Goal: Task Accomplishment & Management: Complete application form

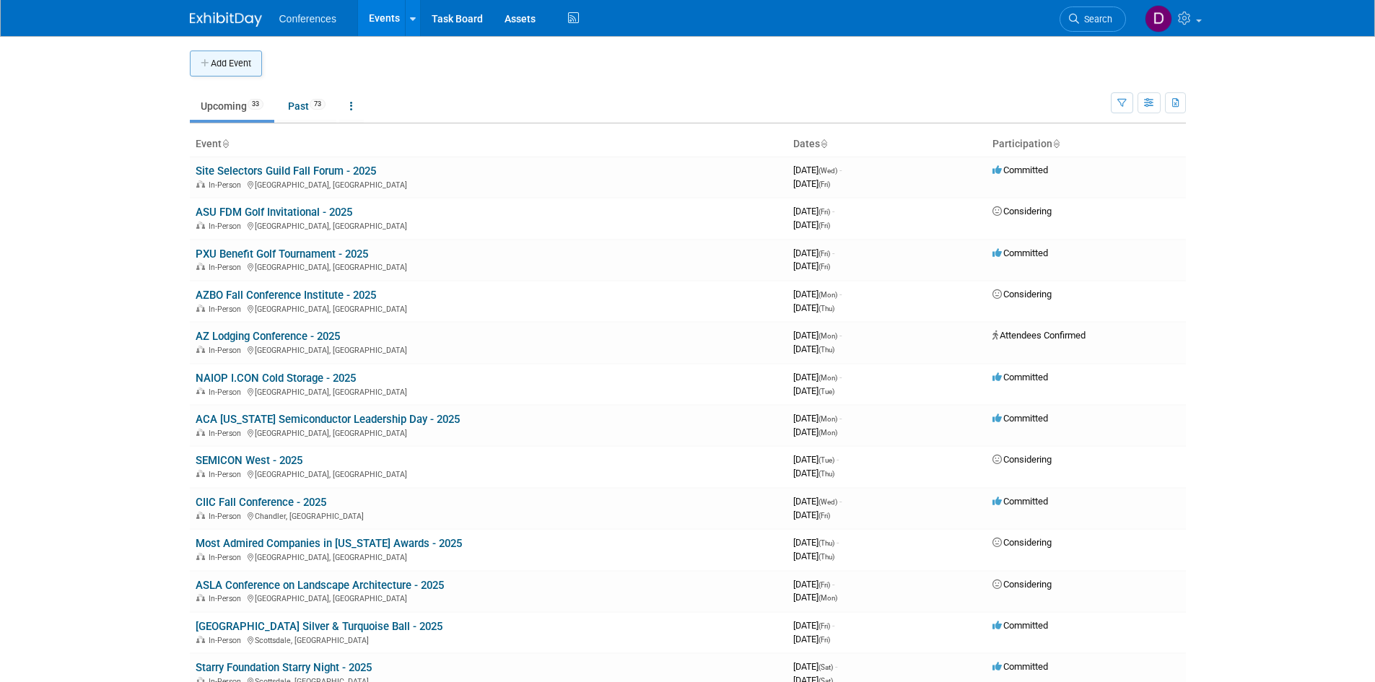
click at [245, 61] on button "Add Event" at bounding box center [226, 64] width 72 height 26
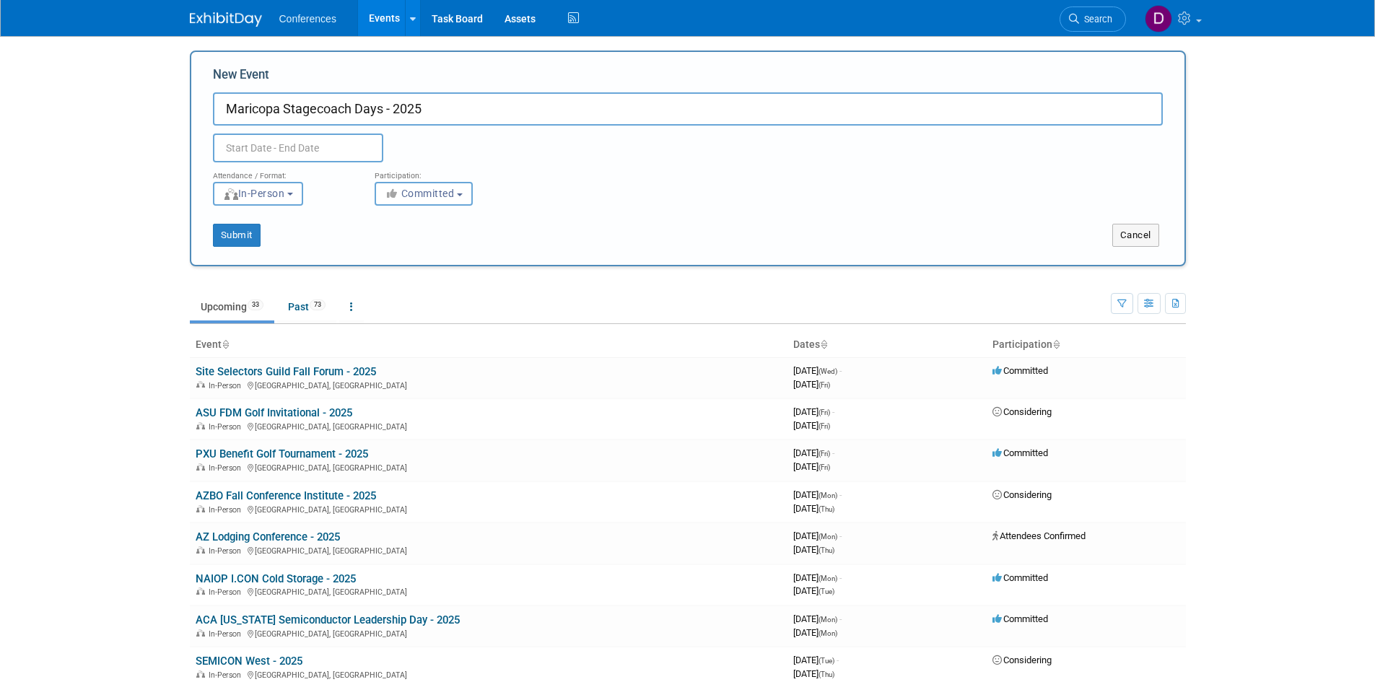
type input "Maricopa Stagecoach Days - 2025"
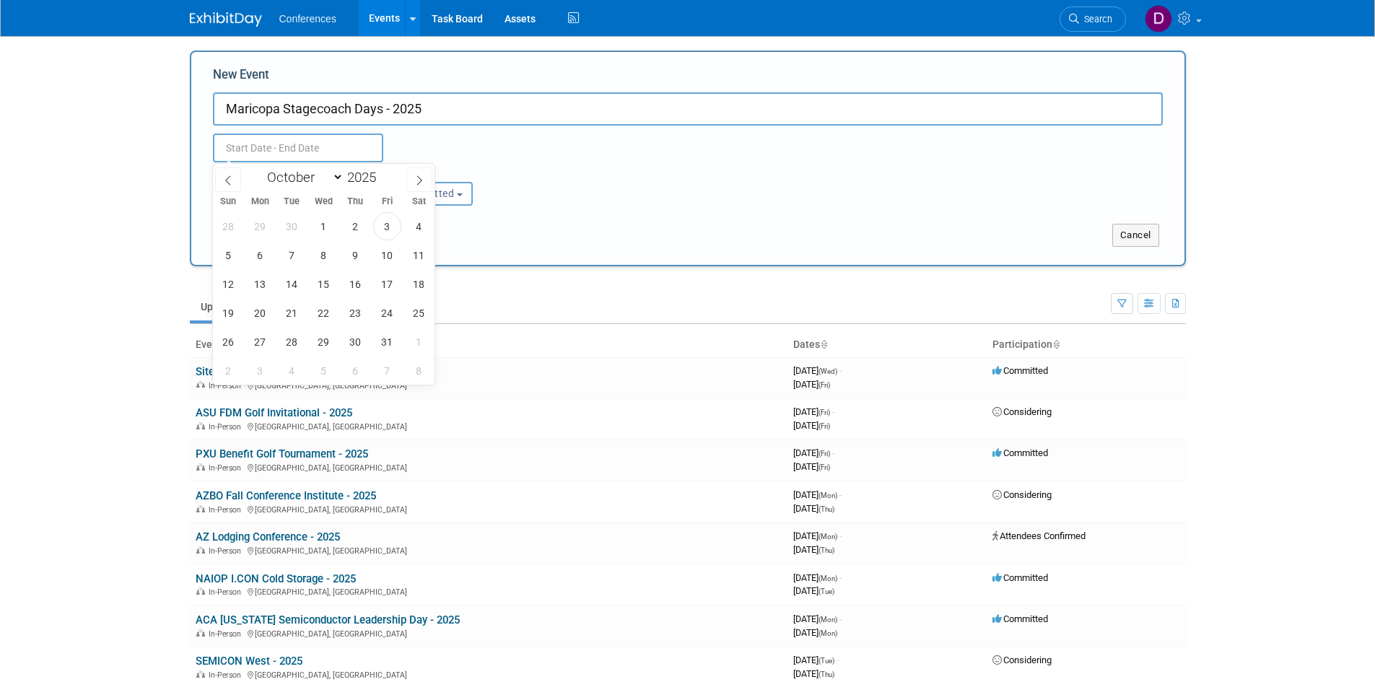
click at [324, 148] on input "text" at bounding box center [298, 148] width 170 height 29
click at [387, 317] on span "24" at bounding box center [387, 313] width 28 height 28
click at [231, 344] on span "26" at bounding box center [228, 342] width 28 height 28
type input "[DATE] to [DATE]"
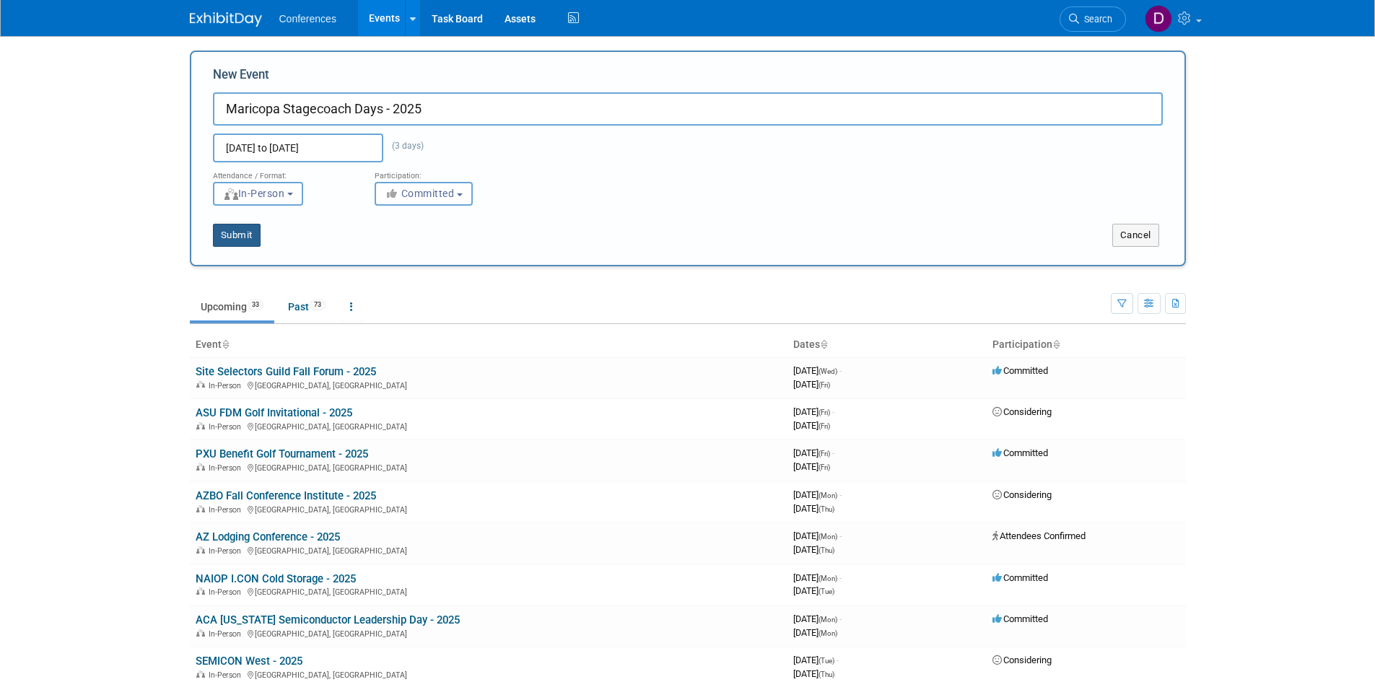
click at [240, 230] on button "Submit" at bounding box center [237, 235] width 48 height 23
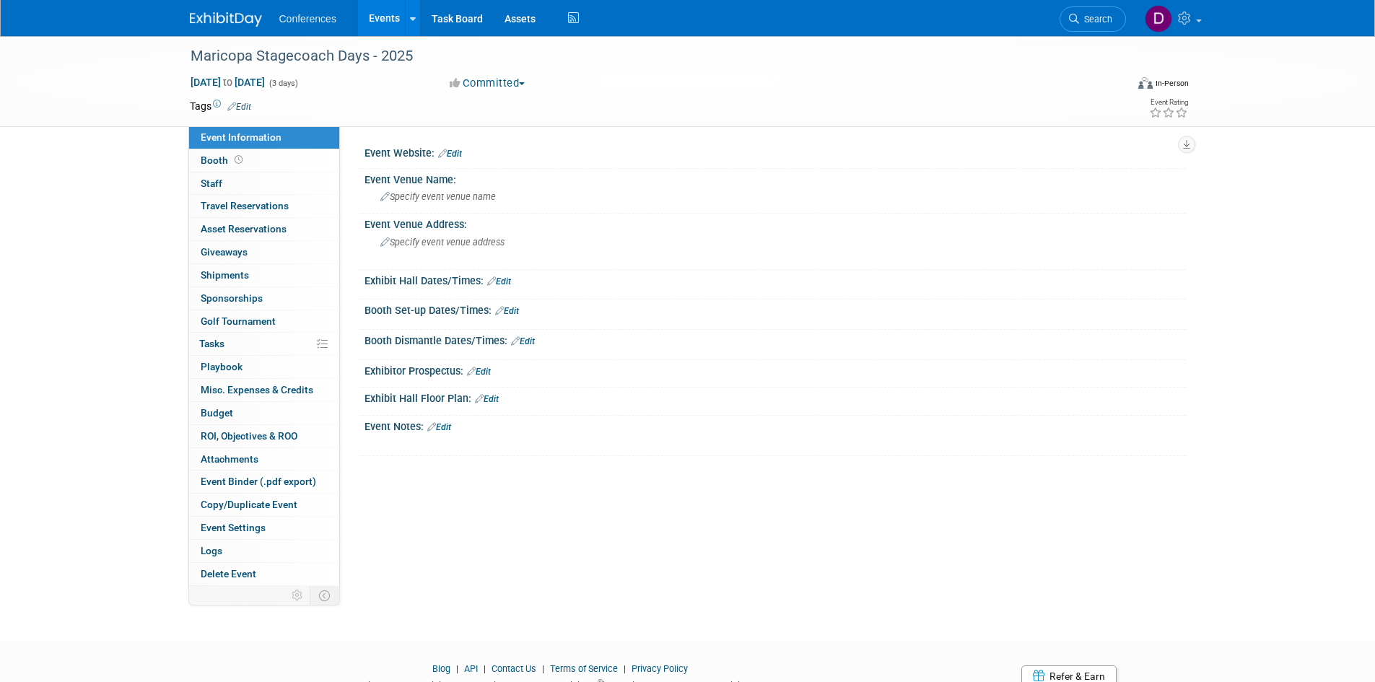
click at [461, 151] on link "Edit" at bounding box center [450, 154] width 24 height 10
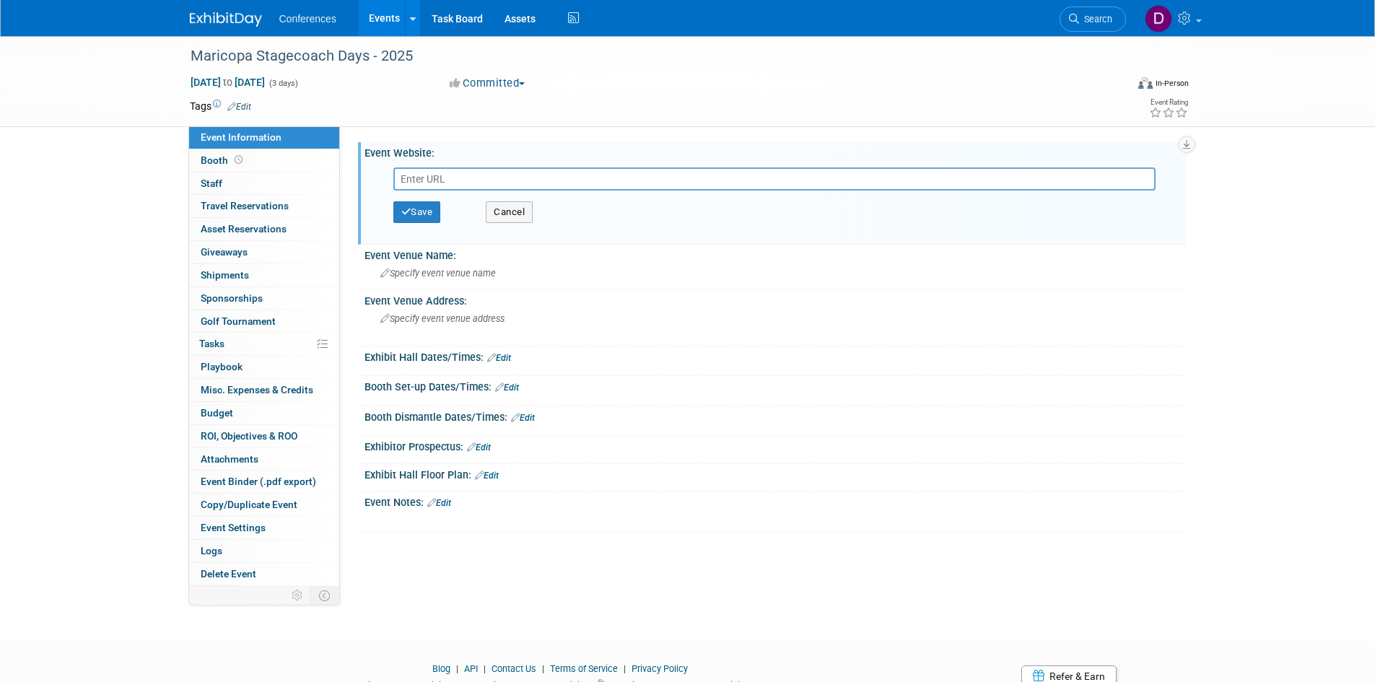
type input "[URL][DOMAIN_NAME][DOMAIN_NAME]"
click at [672, 177] on input "text" at bounding box center [774, 178] width 762 height 23
paste input "[URL][DOMAIN_NAME][PERSON_NAME]"
type input "[URL][DOMAIN_NAME][PERSON_NAME]"
click at [421, 209] on button "Save" at bounding box center [417, 212] width 48 height 22
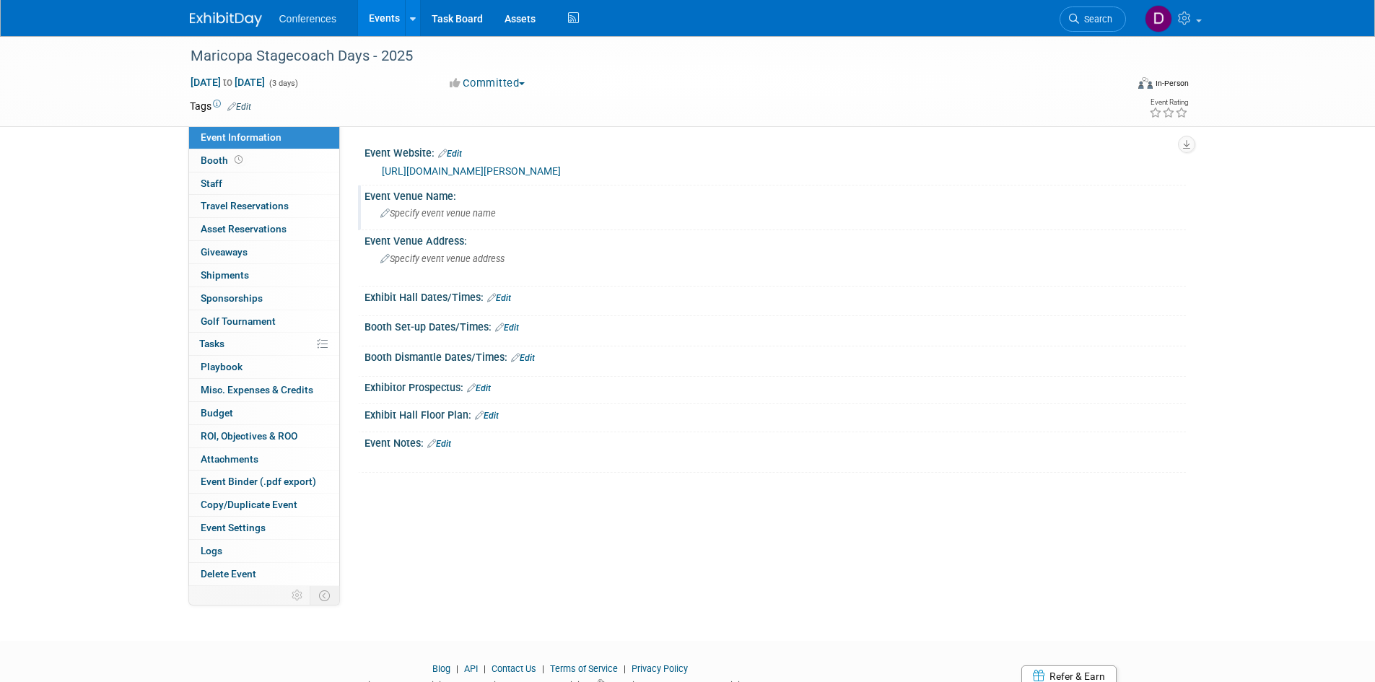
click at [469, 210] on span "Specify event venue name" at bounding box center [438, 213] width 116 height 11
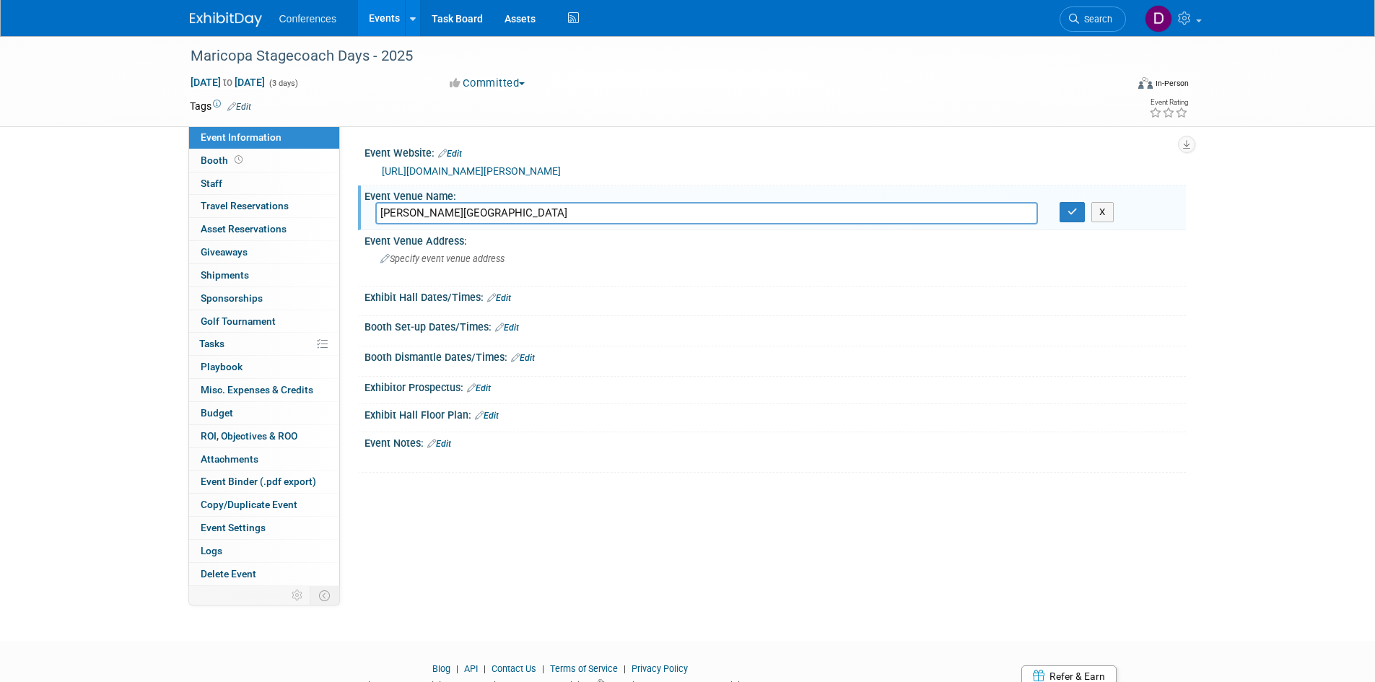
type input "[PERSON_NAME][GEOGRAPHIC_DATA]"
click at [443, 264] on div "Specify event venue address" at bounding box center [535, 264] width 321 height 33
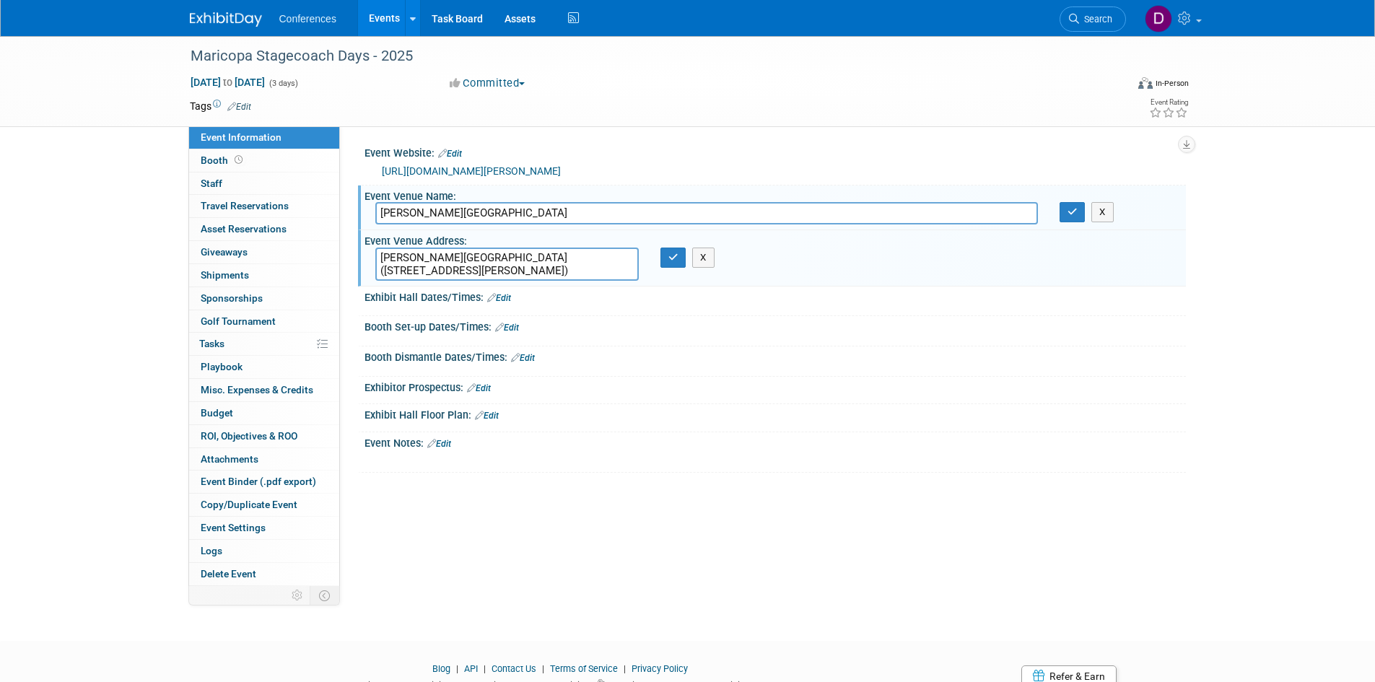
click at [448, 259] on textarea "[PERSON_NAME][GEOGRAPHIC_DATA] ([STREET_ADDRESS][PERSON_NAME])" at bounding box center [507, 264] width 264 height 33
click at [589, 254] on textarea "[STREET_ADDRESS][PERSON_NAME])" at bounding box center [507, 264] width 264 height 33
type textarea "[STREET_ADDRESS][PERSON_NAME]"
click at [667, 260] on button "button" at bounding box center [674, 258] width 26 height 20
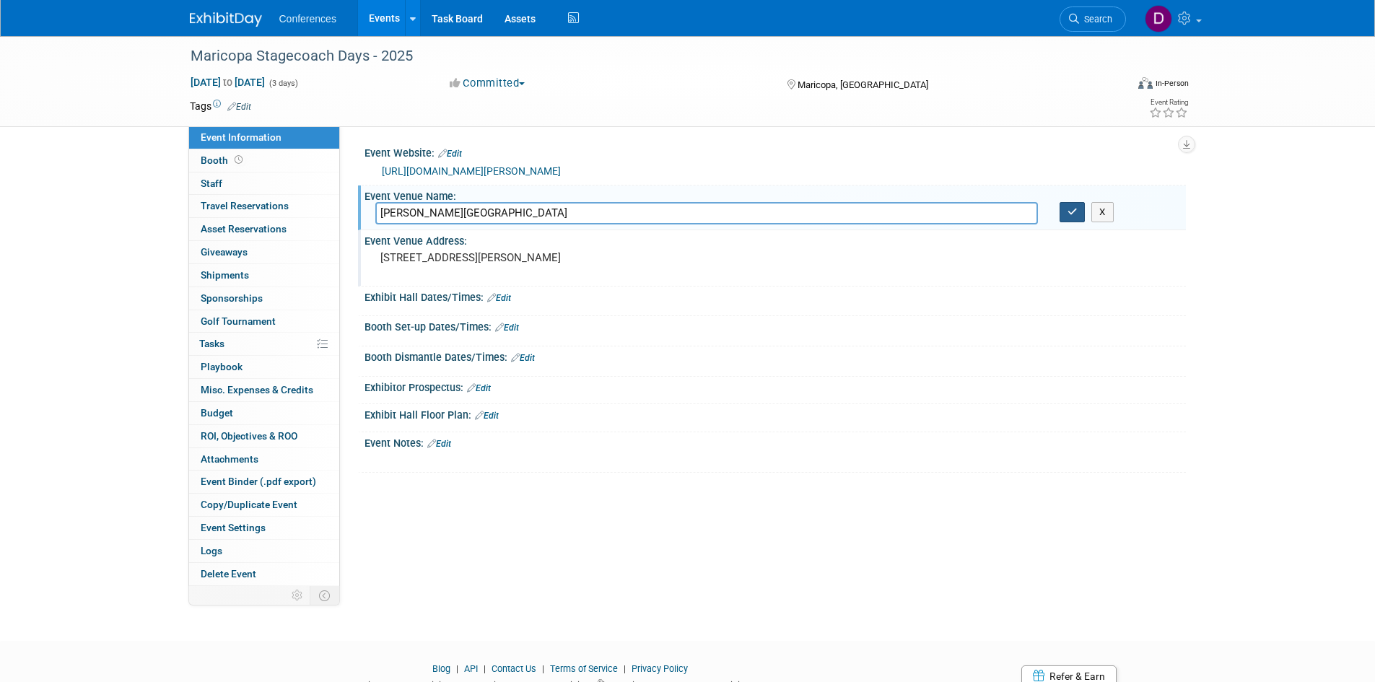
click at [1074, 219] on button "button" at bounding box center [1073, 212] width 26 height 20
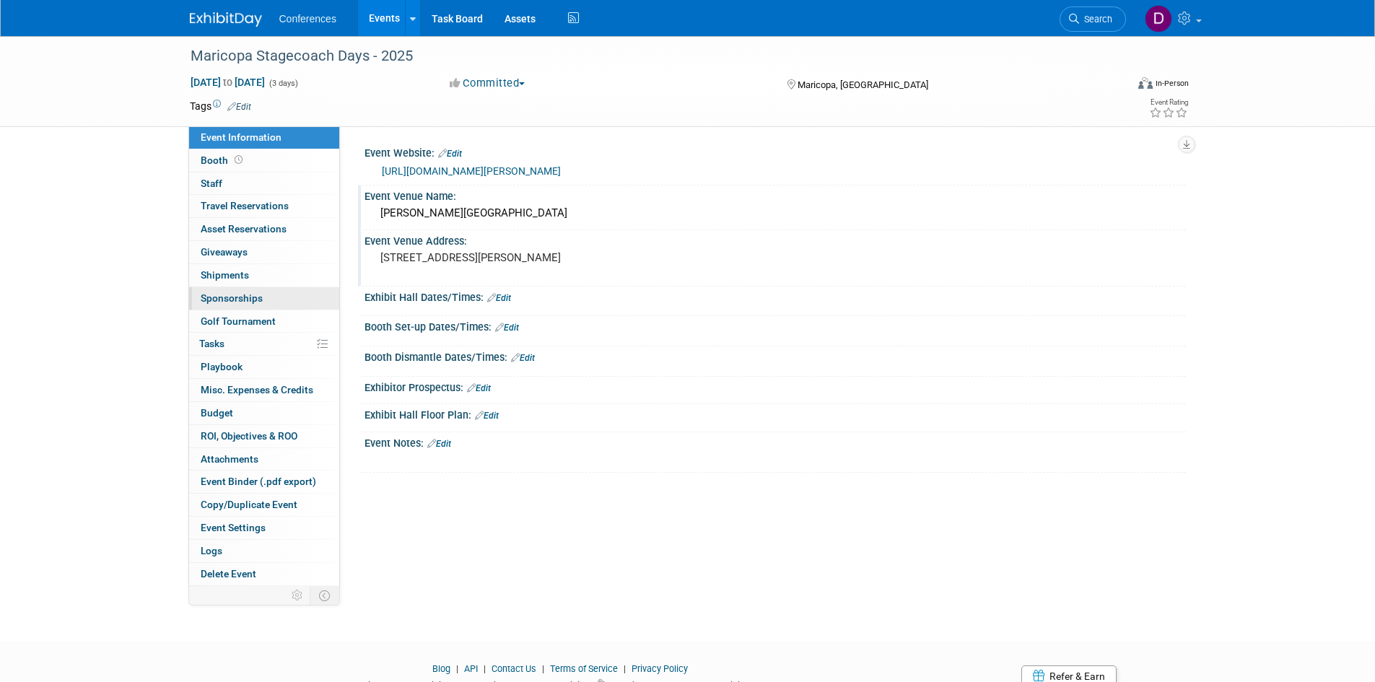
click at [229, 299] on span "Sponsorships 0" at bounding box center [232, 298] width 62 height 12
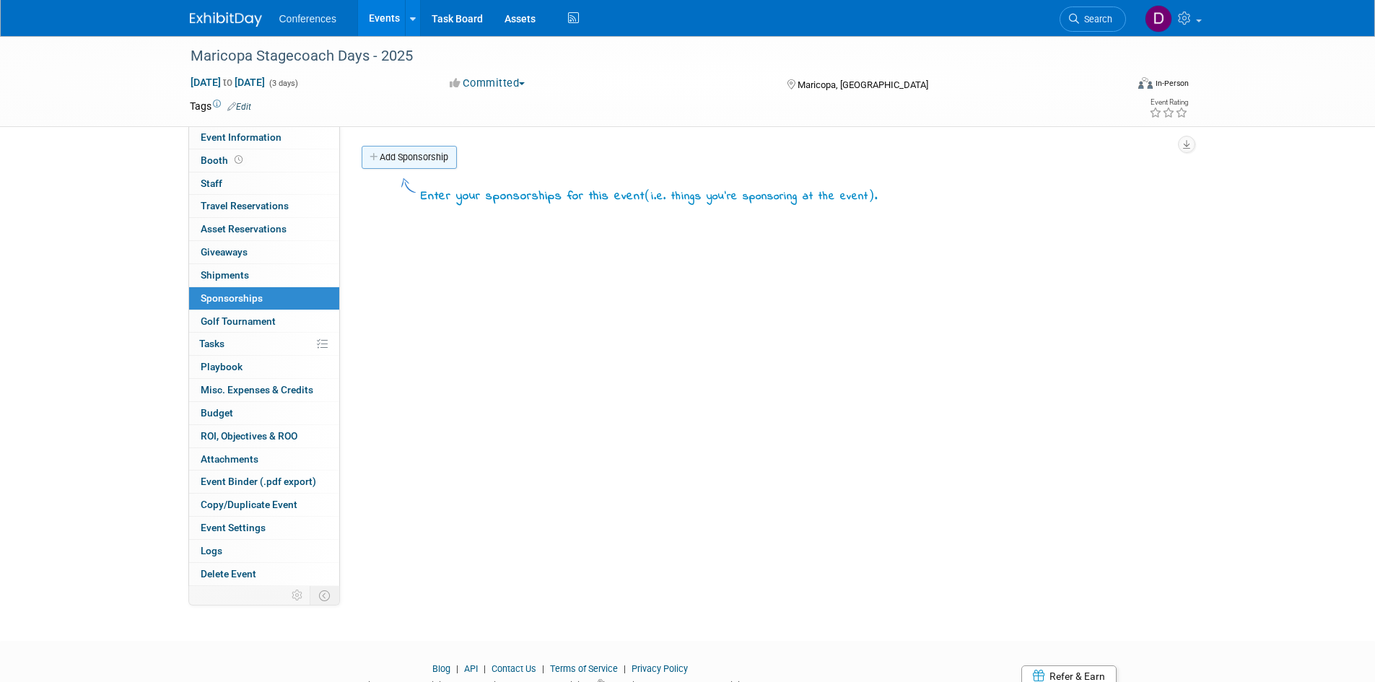
click at [410, 160] on link "Add Sponsorship" at bounding box center [409, 157] width 95 height 23
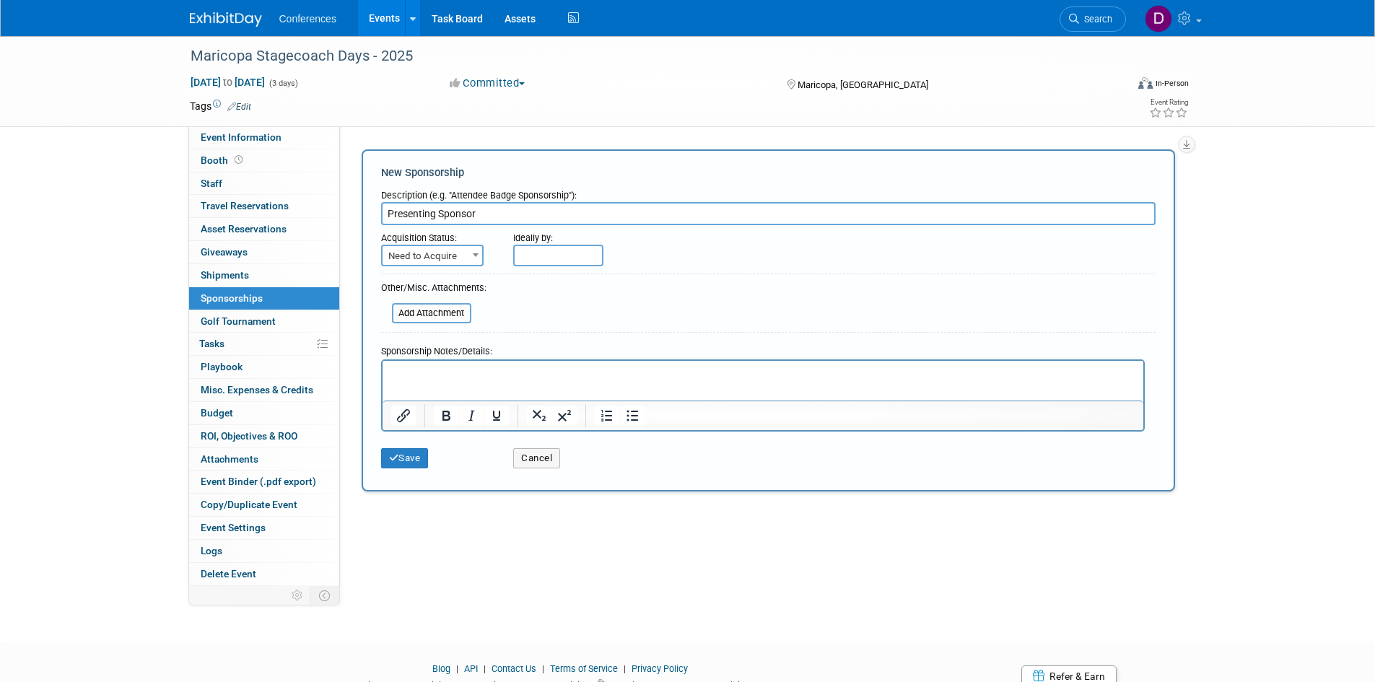
type input "Presenting Sponsor"
click at [422, 259] on span "Need to Acquire" at bounding box center [433, 256] width 100 height 20
select select "2"
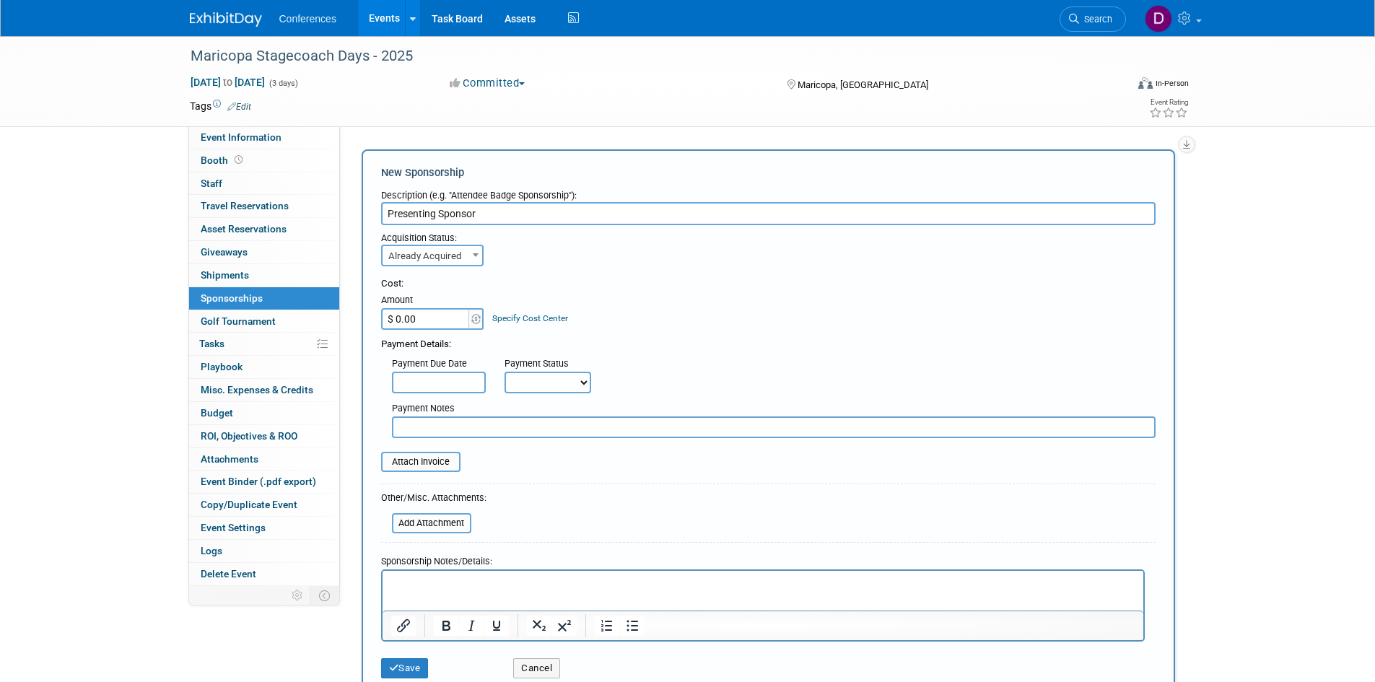
click at [422, 323] on input "$ 0.00" at bounding box center [426, 319] width 90 height 22
type input "$ 7,500.00"
click at [649, 274] on div "Cost: Amount $ 7,500.00 Specify Cost Center Cost Center -- Not Specified --" at bounding box center [768, 352] width 775 height 172
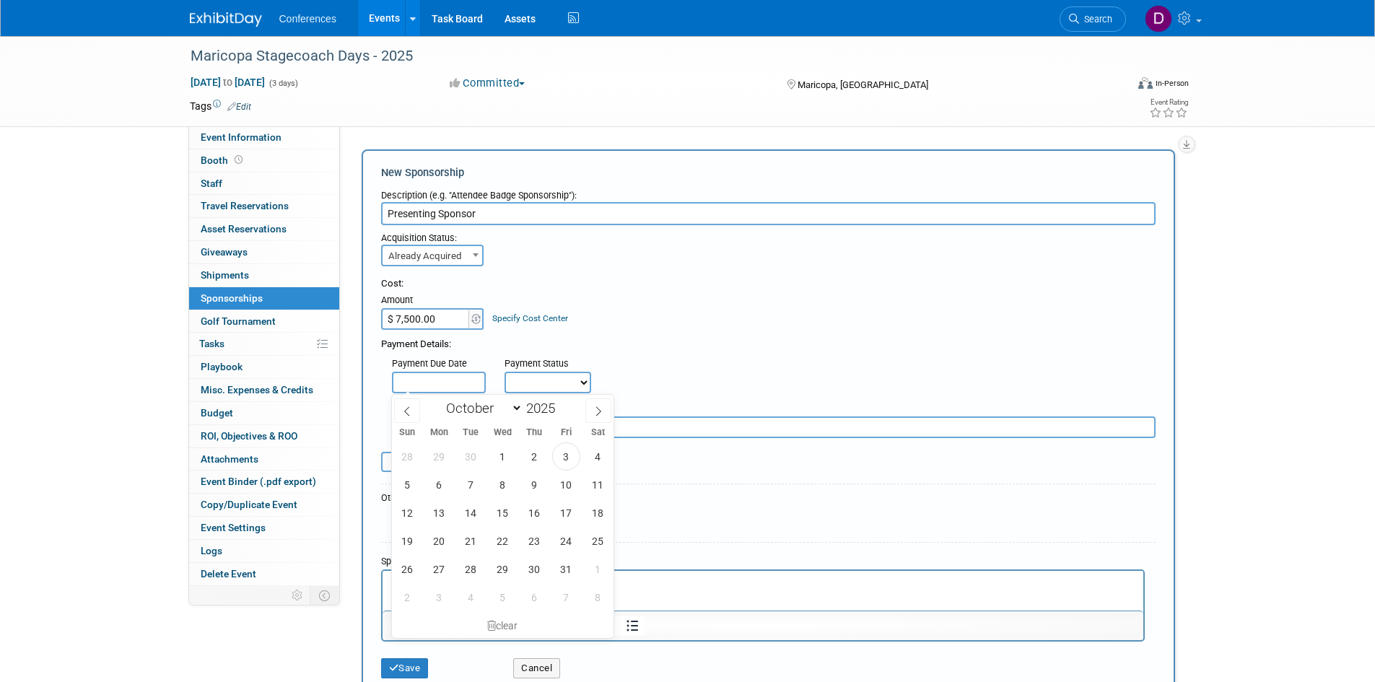
click at [464, 382] on input "text" at bounding box center [439, 383] width 94 height 22
click at [664, 278] on div "Cost:" at bounding box center [768, 284] width 775 height 14
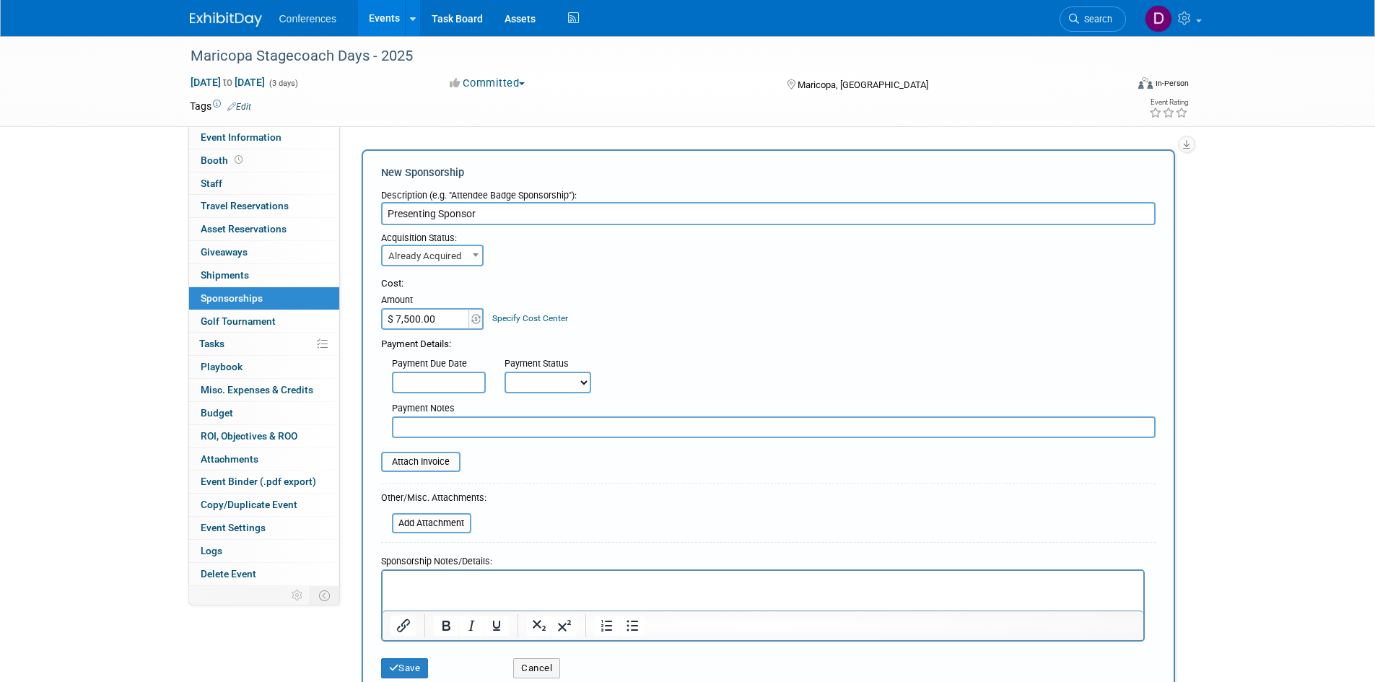
click at [541, 385] on select "Not Paid Yet Partially Paid Paid in Full" at bounding box center [548, 383] width 87 height 22
select select "3"
click at [505, 372] on select "Not Paid Yet Partially Paid Paid in Full" at bounding box center [548, 383] width 87 height 22
click at [692, 331] on div "Payment Details:" at bounding box center [768, 341] width 775 height 22
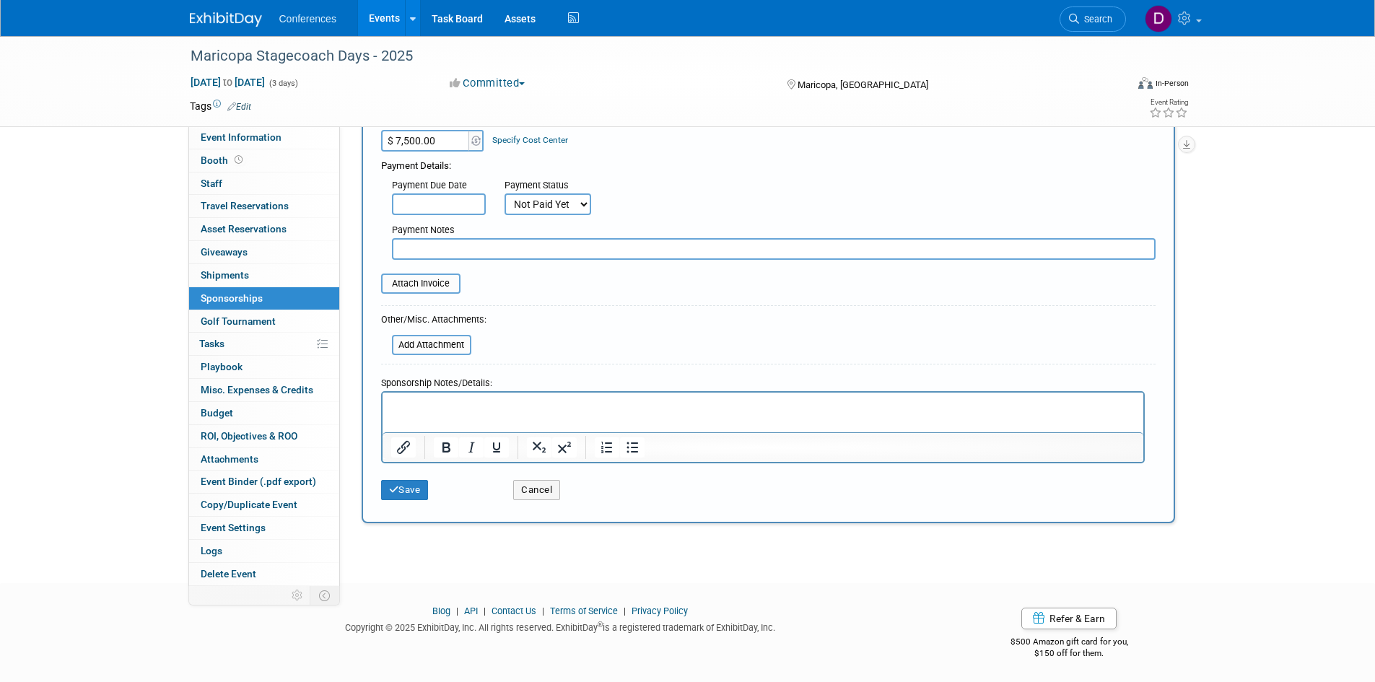
scroll to position [181, 0]
click at [598, 406] on p "Rich Text Area. Press ALT-0 for help." at bounding box center [763, 403] width 744 height 14
paste body "Rich Text Area. Press ALT-0 for help."
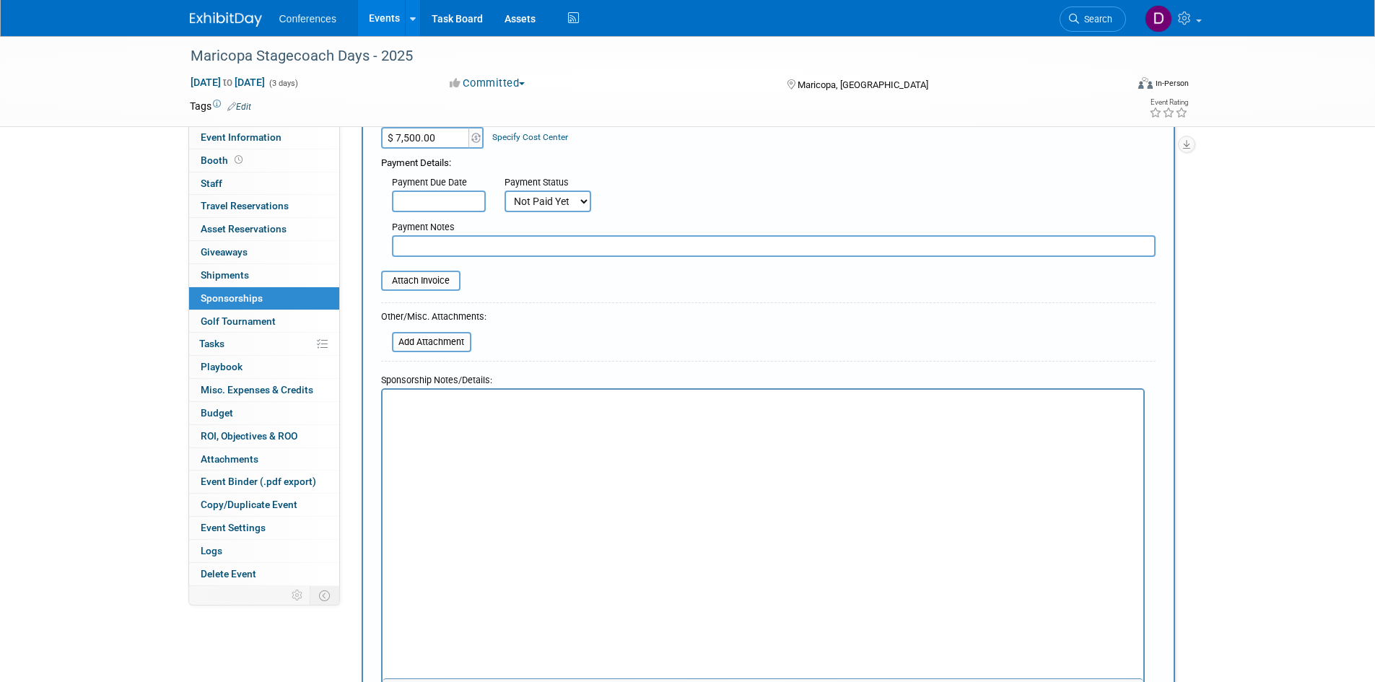
scroll to position [208, 0]
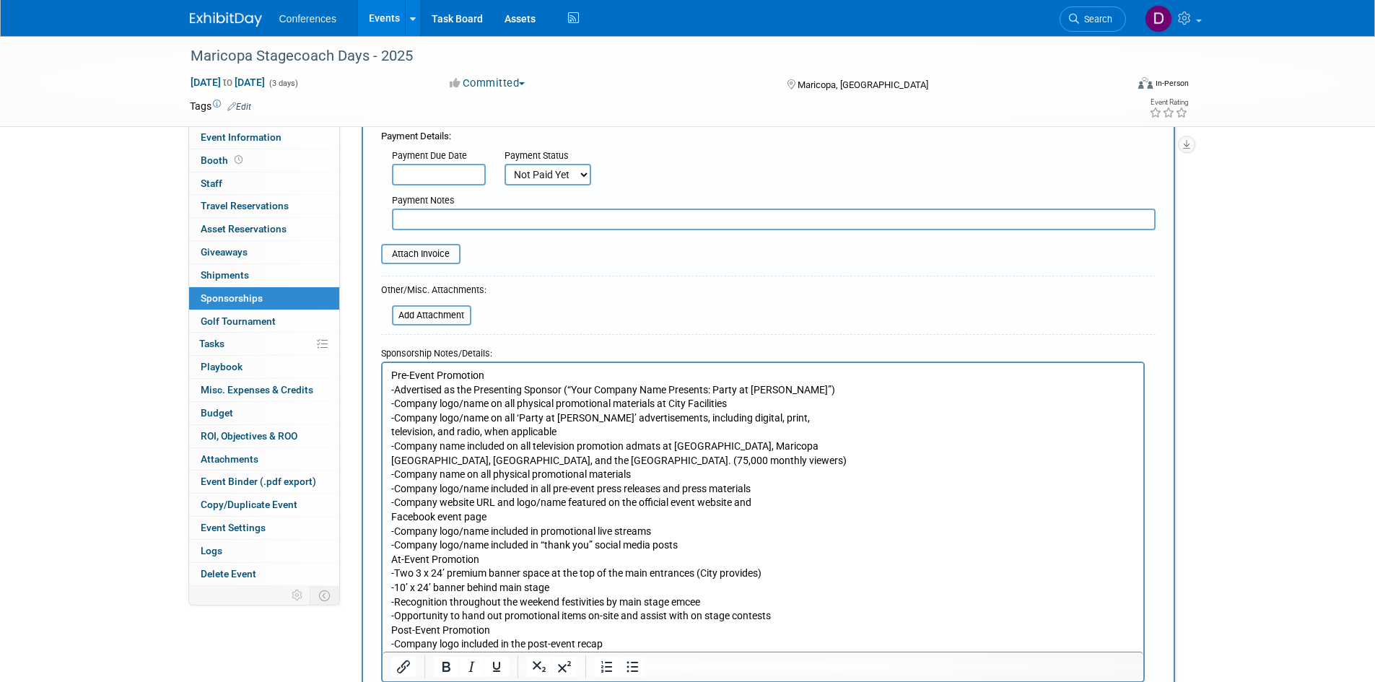
click at [393, 430] on p "Pre-Event Promotion -Advertised as the Presenting Sponsor (“Your Company Name P…" at bounding box center [763, 509] width 744 height 283
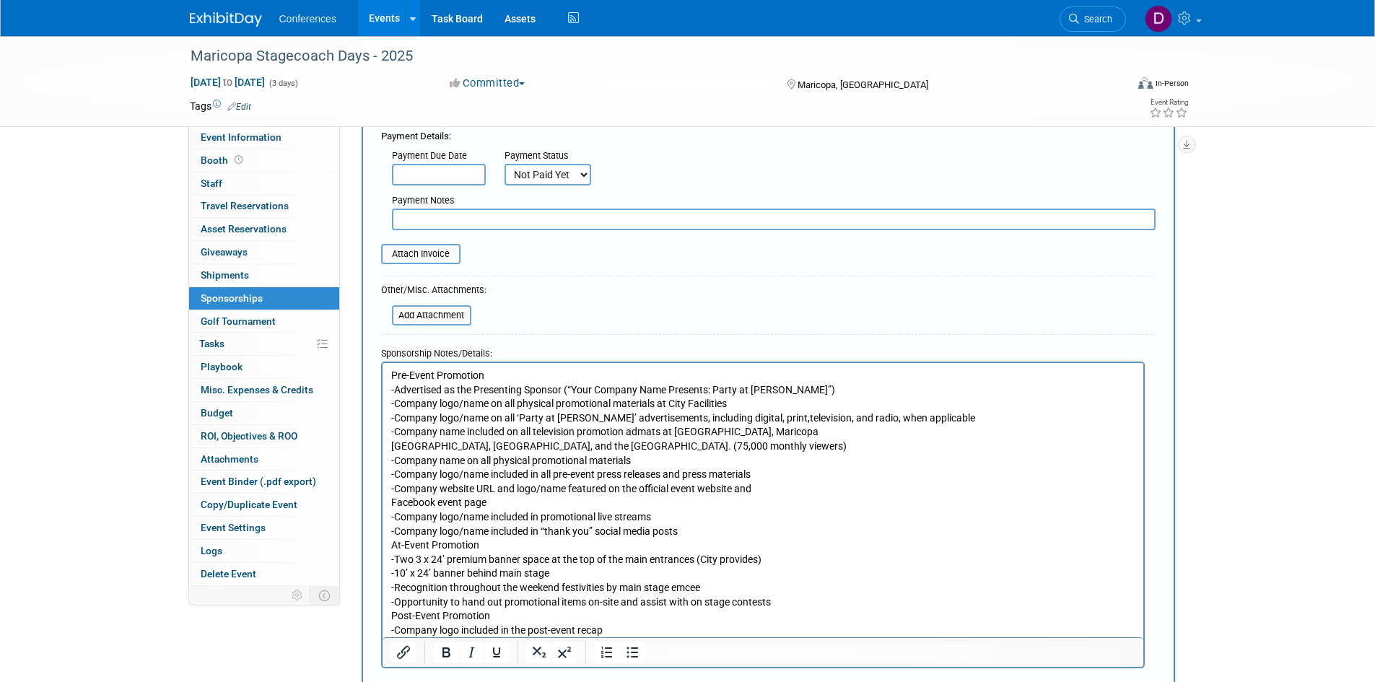
click at [391, 443] on p "Pre-Event Promotion -Advertised as the Presenting Sponsor (“Your Company Name P…" at bounding box center [763, 502] width 744 height 269
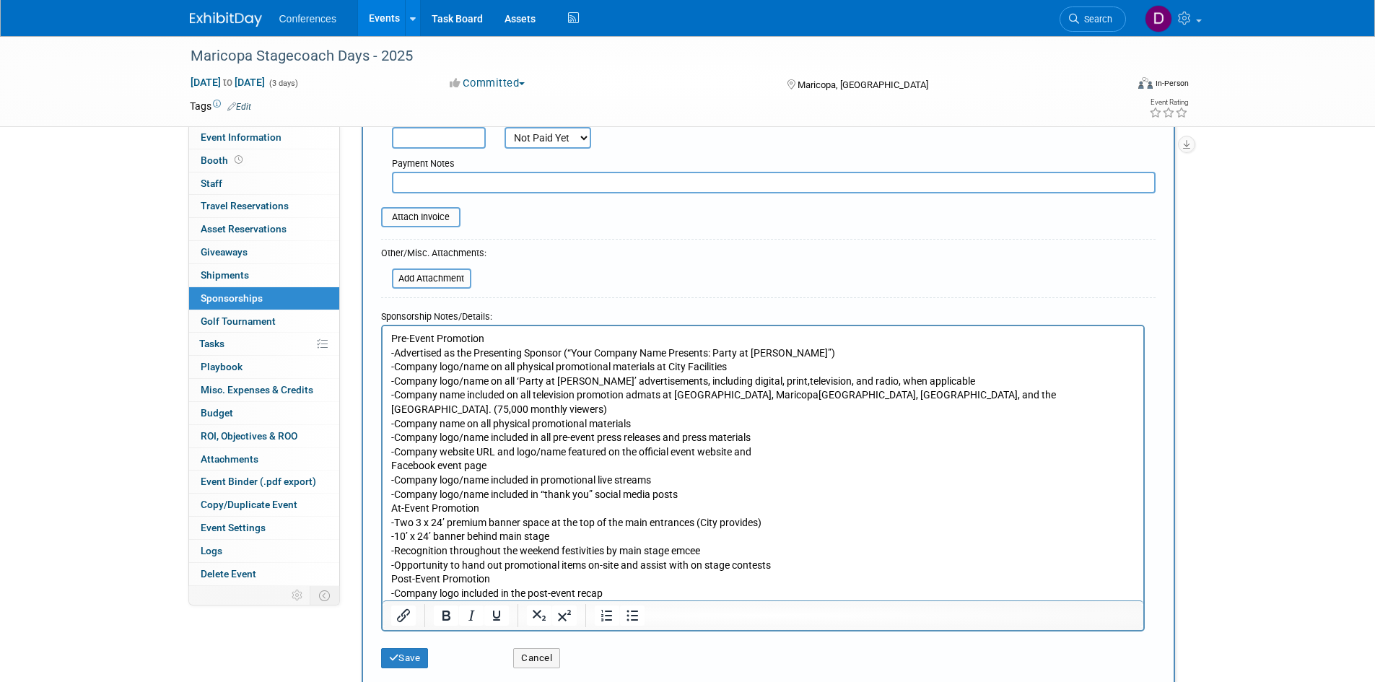
scroll to position [280, 0]
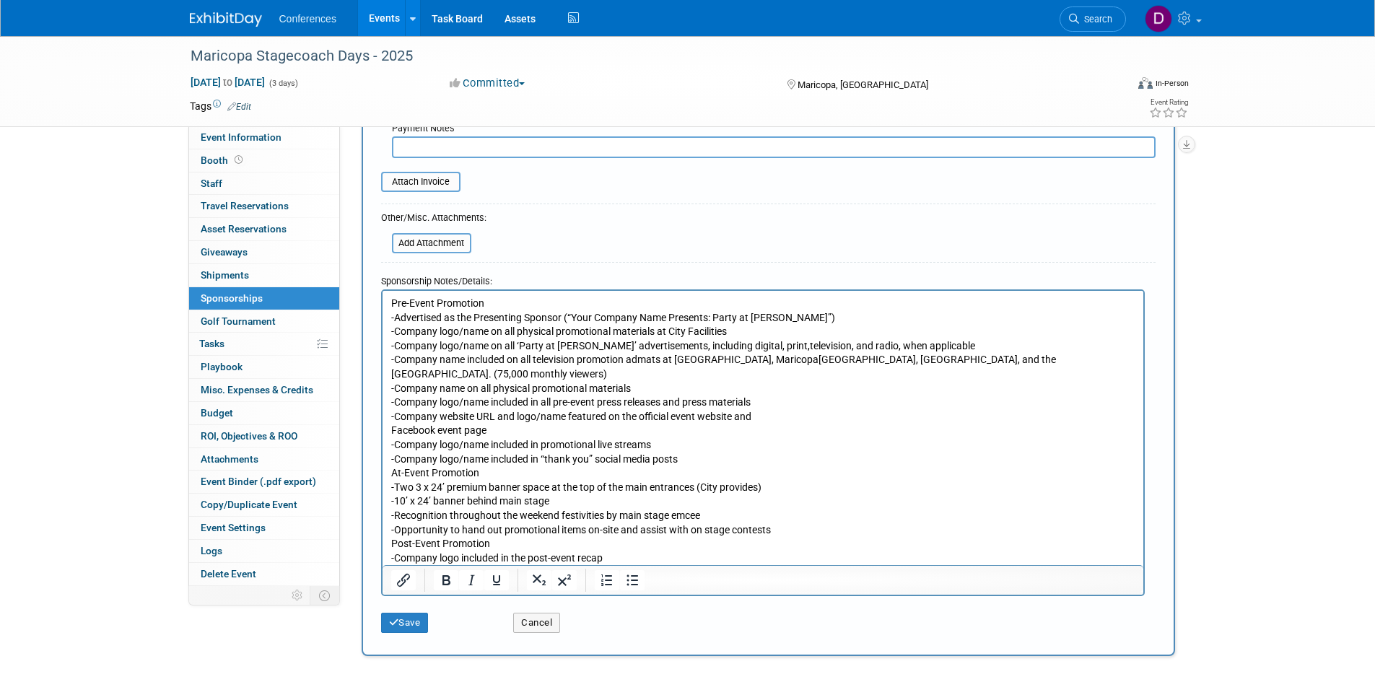
click at [391, 431] on p "Pre-Event Promotion -Advertised as the Presenting Sponsor (“Your Company Name P…" at bounding box center [763, 430] width 744 height 269
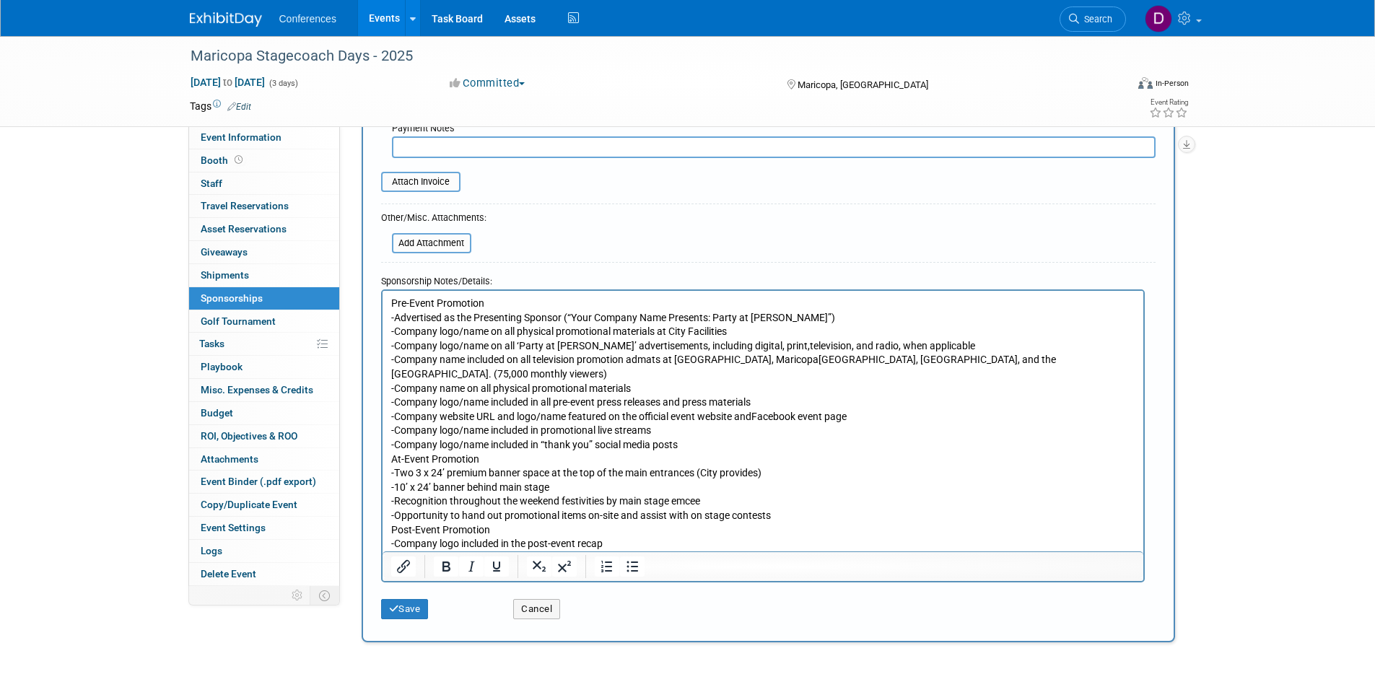
click at [392, 459] on p "Pre-Event Promotion -Advertised as the Presenting Sponsor (“Your Company Name P…" at bounding box center [763, 423] width 744 height 255
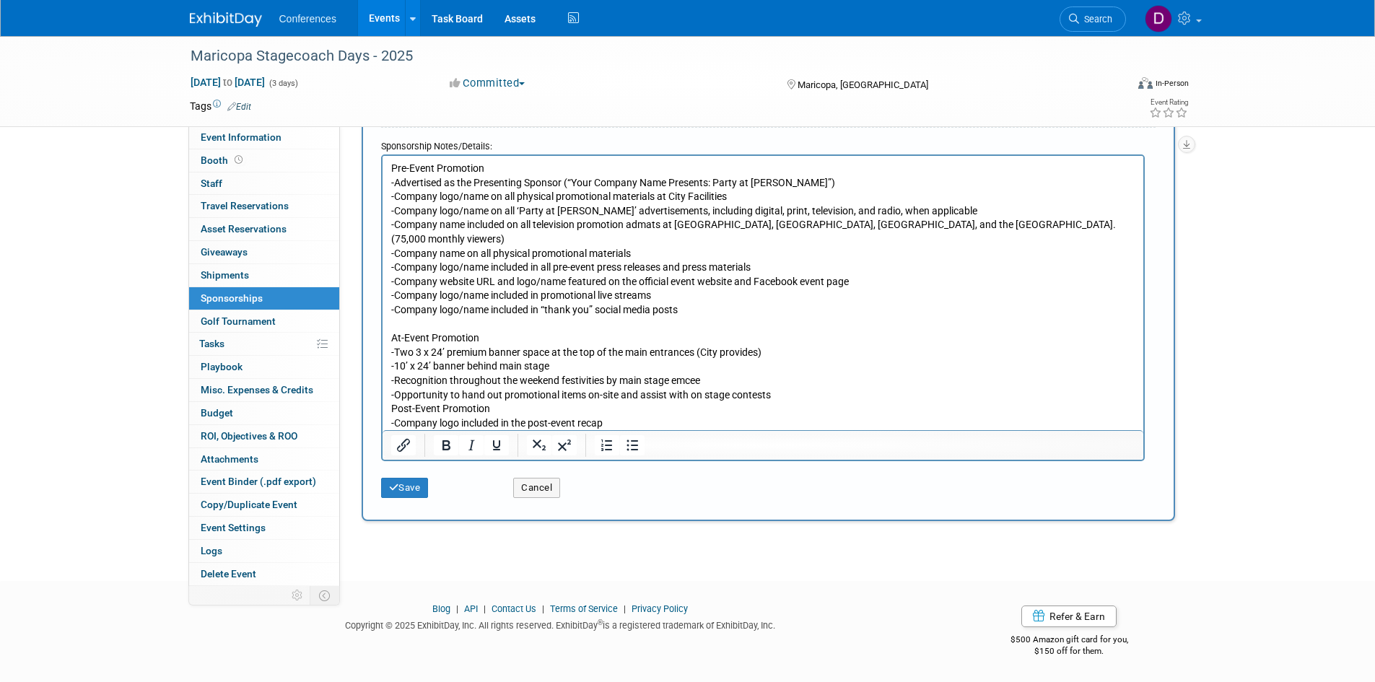
scroll to position [416, 0]
click at [768, 395] on p "At-Event Promotion -Two 3 x 24’ premium banner space at the top of the main ent…" at bounding box center [763, 380] width 744 height 99
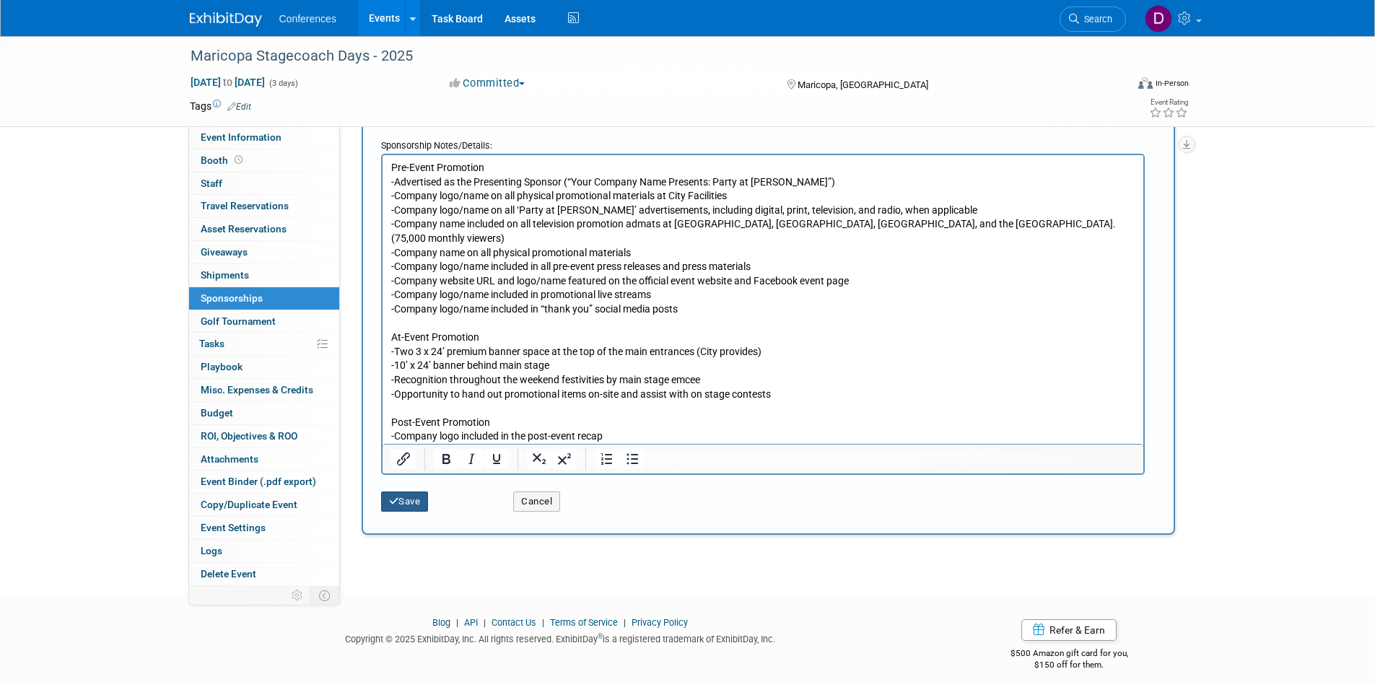
click at [404, 504] on button "Save" at bounding box center [405, 502] width 48 height 20
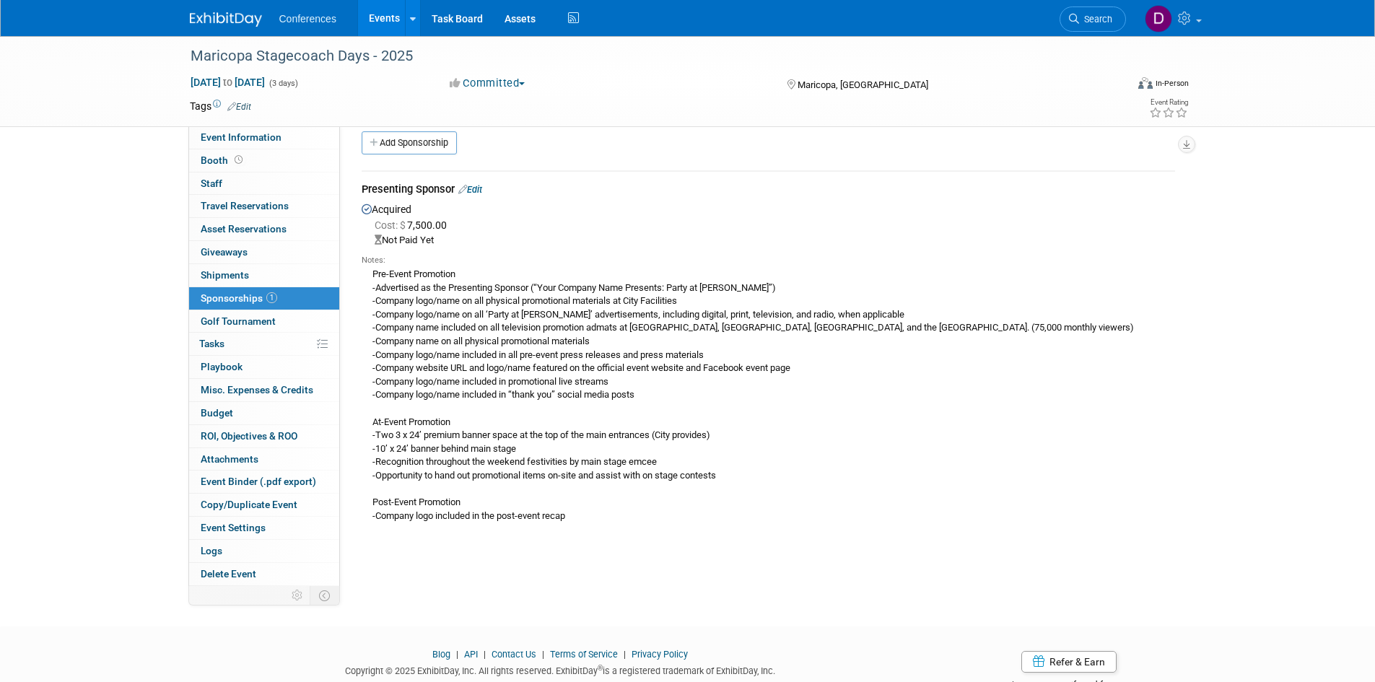
scroll to position [0, 0]
